Goal: Task Accomplishment & Management: Use online tool/utility

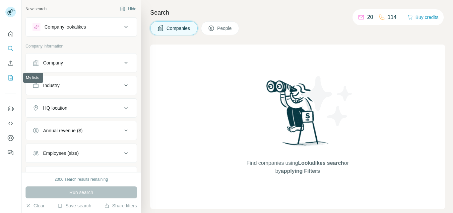
click at [12, 77] on icon "My lists" at bounding box center [11, 77] width 3 height 4
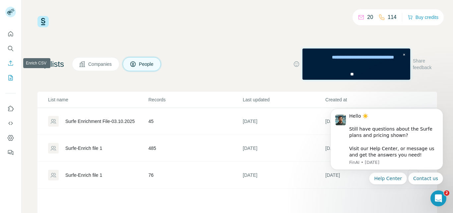
click at [12, 62] on icon "Enrich CSV" at bounding box center [10, 62] width 5 height 5
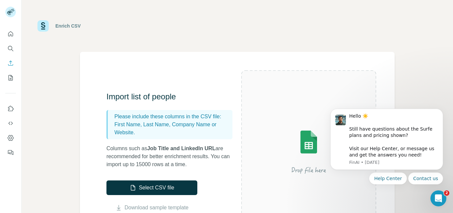
click at [301, 137] on img at bounding box center [308, 151] width 119 height 80
click at [163, 186] on button "Select CSV file" at bounding box center [151, 187] width 91 height 15
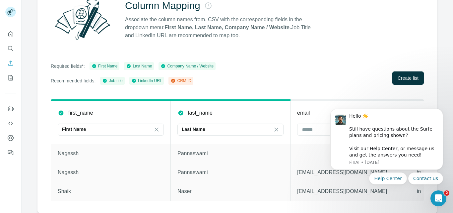
scroll to position [77, 0]
click at [401, 75] on span "Create list" at bounding box center [408, 78] width 21 height 7
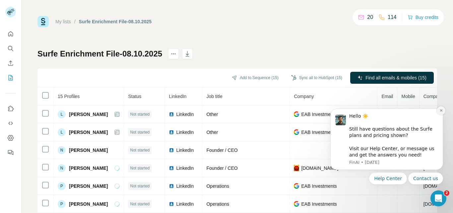
click at [442, 111] on icon "Dismiss notification" at bounding box center [441, 110] width 2 height 2
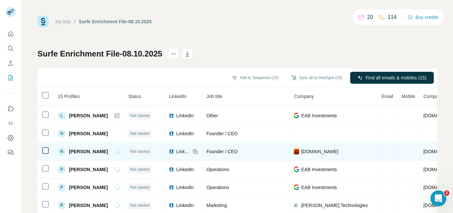
scroll to position [25, 0]
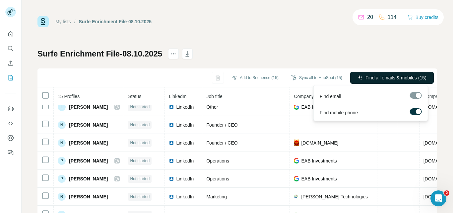
click at [391, 75] on span "Find all emails & mobiles (15)" at bounding box center [396, 77] width 61 height 7
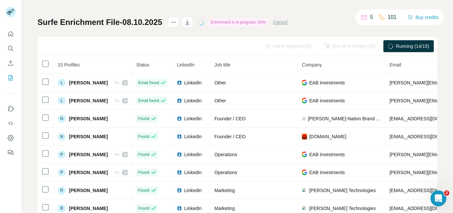
scroll to position [0, 0]
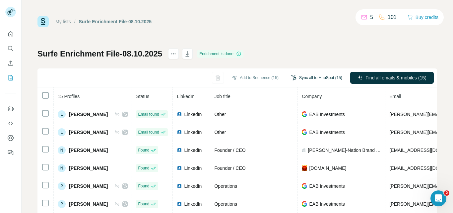
click at [310, 77] on button "Sync all to HubSpot (15)" at bounding box center [317, 78] width 60 height 10
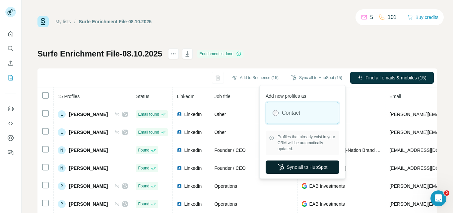
click at [289, 167] on button "Sync all to HubSpot" at bounding box center [303, 166] width 74 height 13
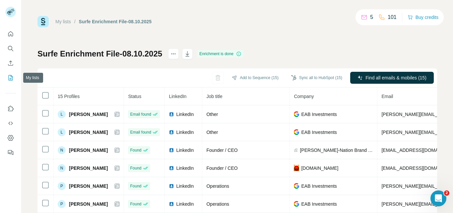
click at [10, 80] on icon "My lists" at bounding box center [10, 77] width 7 height 7
